Goal: Find specific page/section: Find specific page/section

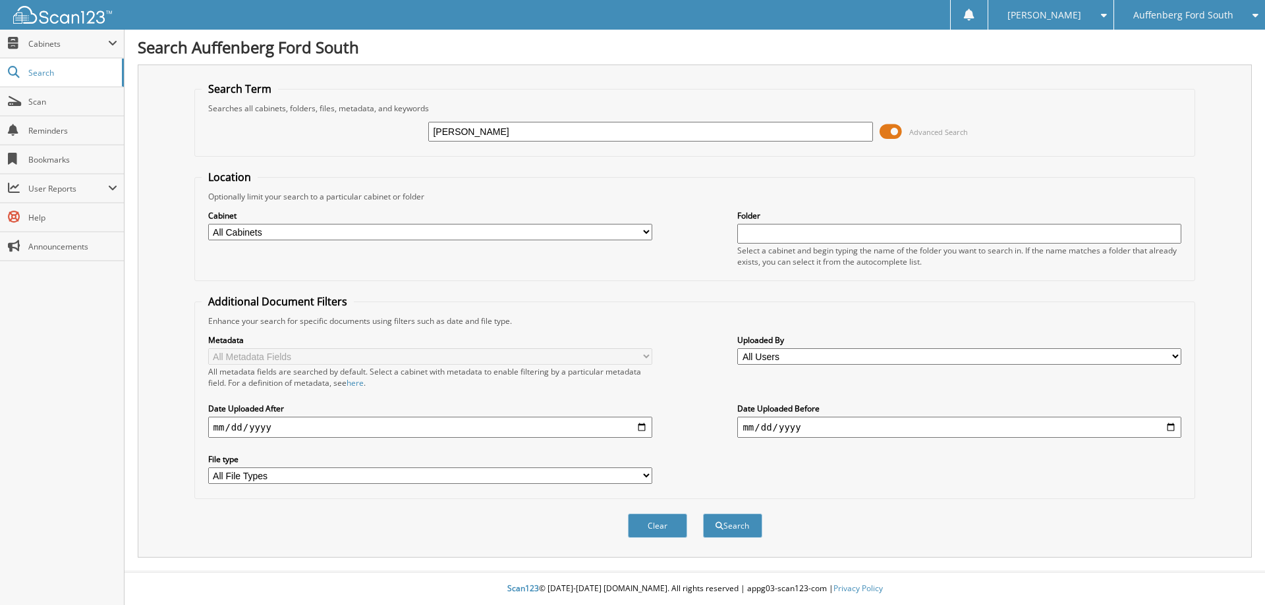
type input "[PERSON_NAME]"
click at [703, 514] on button "Search" at bounding box center [732, 526] width 59 height 24
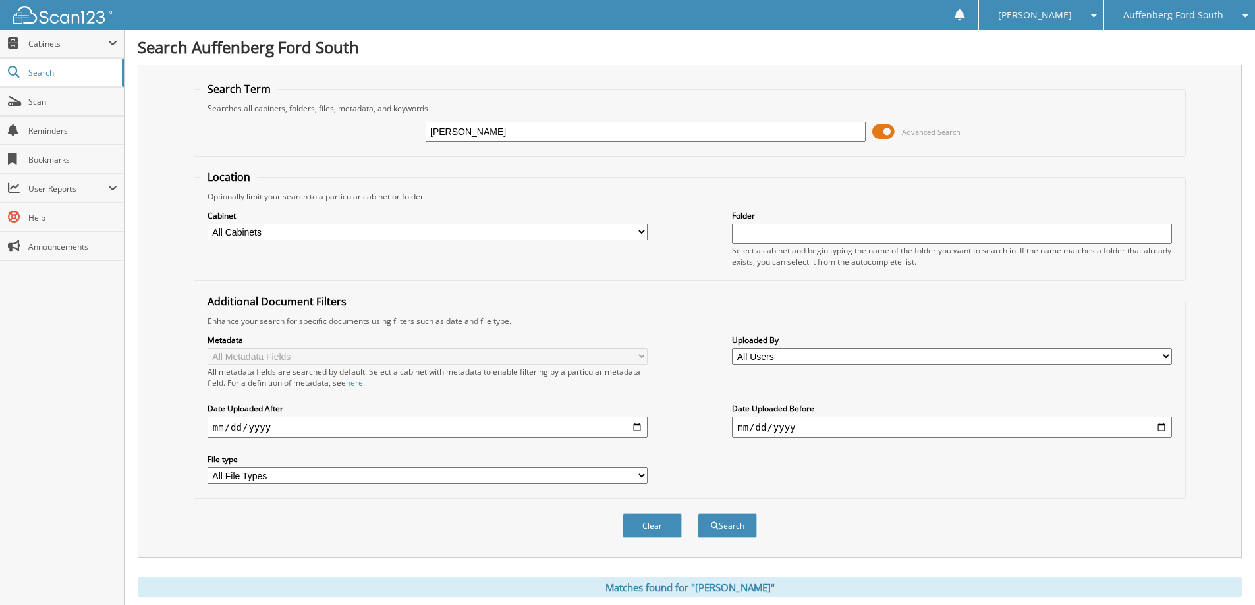
drag, startPoint x: 475, startPoint y: 132, endPoint x: 418, endPoint y: 133, distance: 56.7
click at [418, 133] on div "[PERSON_NAME] Advanced Search" at bounding box center [690, 132] width 978 height 36
type input "c"
click at [698, 514] on button "Search" at bounding box center [727, 526] width 59 height 24
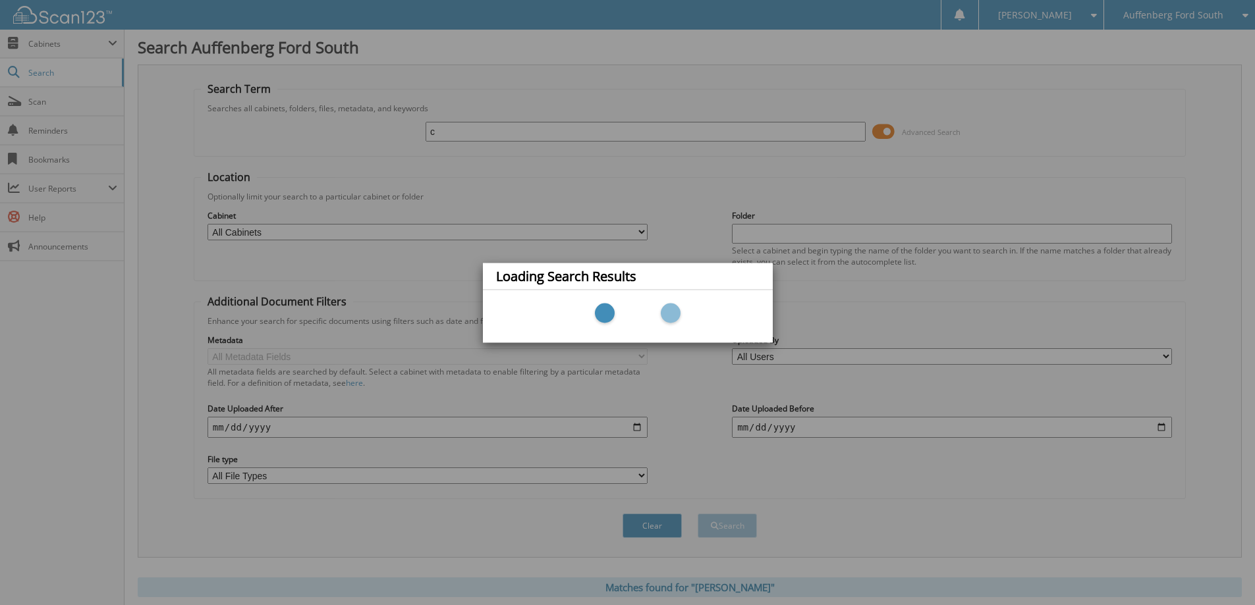
click at [361, 178] on div "Loading Search Results" at bounding box center [627, 302] width 1255 height 605
click at [259, 140] on div "Loading Search Results" at bounding box center [627, 302] width 1255 height 605
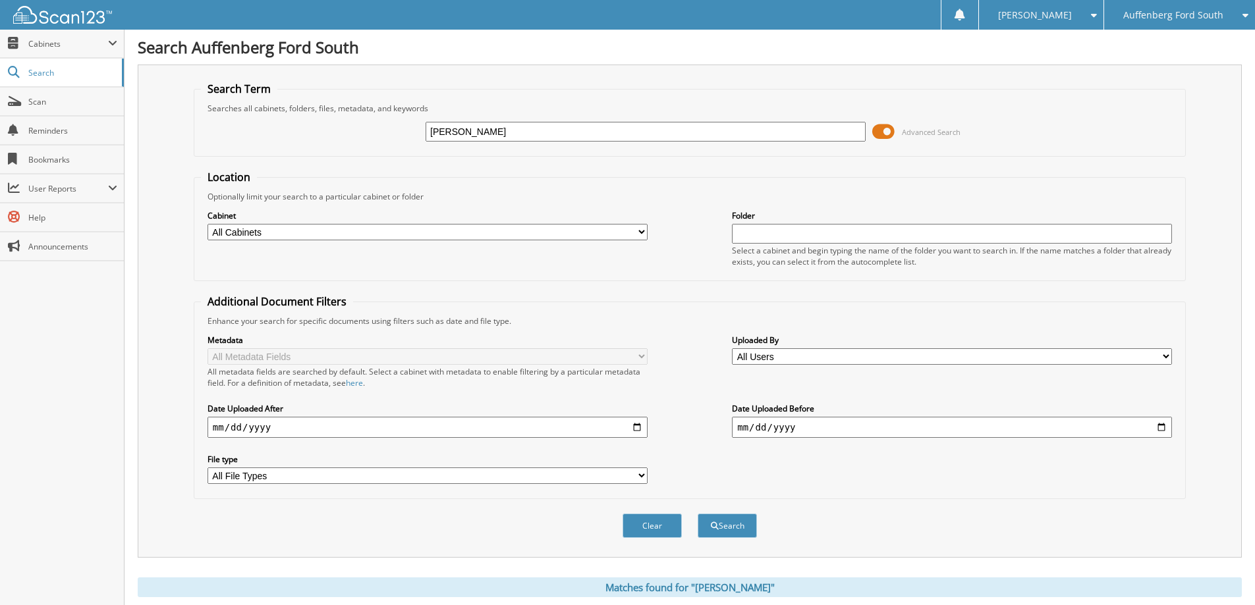
drag, startPoint x: 470, startPoint y: 136, endPoint x: 411, endPoint y: 130, distance: 59.0
click at [411, 130] on div "[PERSON_NAME] Advanced Search" at bounding box center [690, 132] width 978 height 36
type input "p"
click at [698, 514] on button "Search" at bounding box center [727, 526] width 59 height 24
